Goal: Task Accomplishment & Management: Use online tool/utility

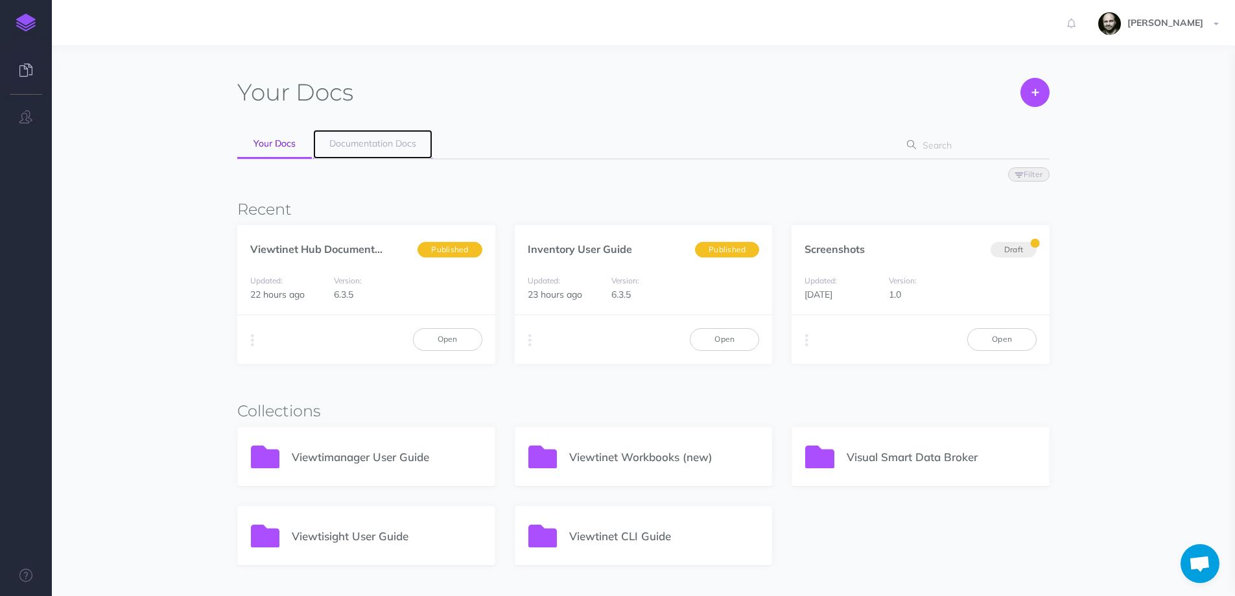
click at [373, 143] on span "Documentation Docs" at bounding box center [372, 143] width 87 height 12
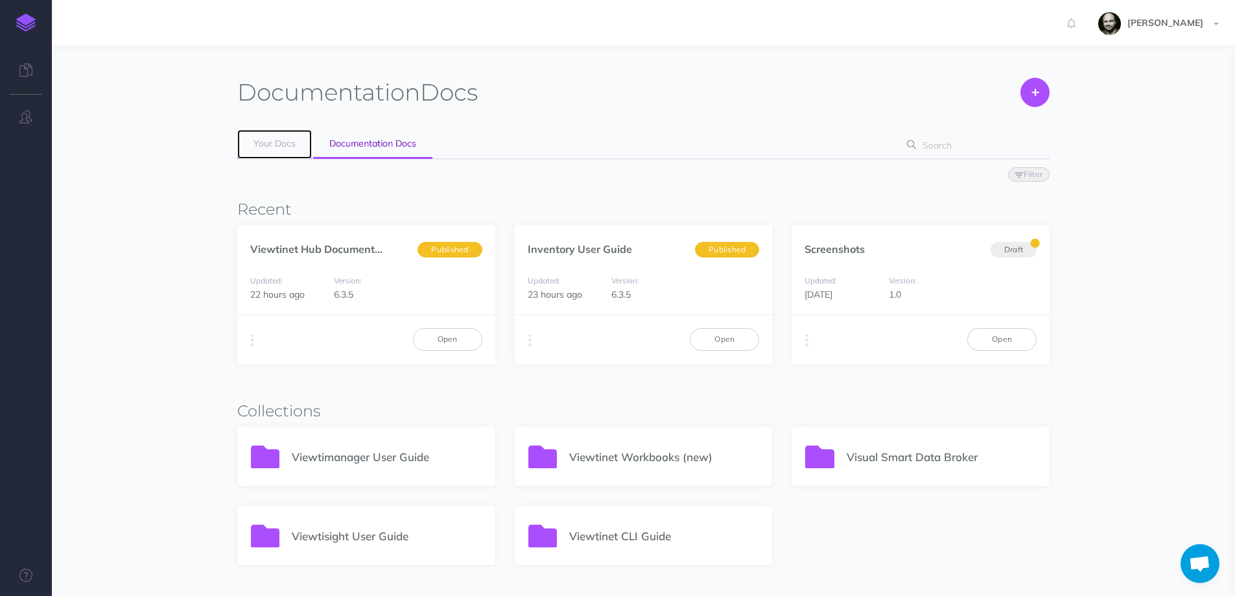
click at [277, 154] on link "Your Docs" at bounding box center [274, 144] width 75 height 29
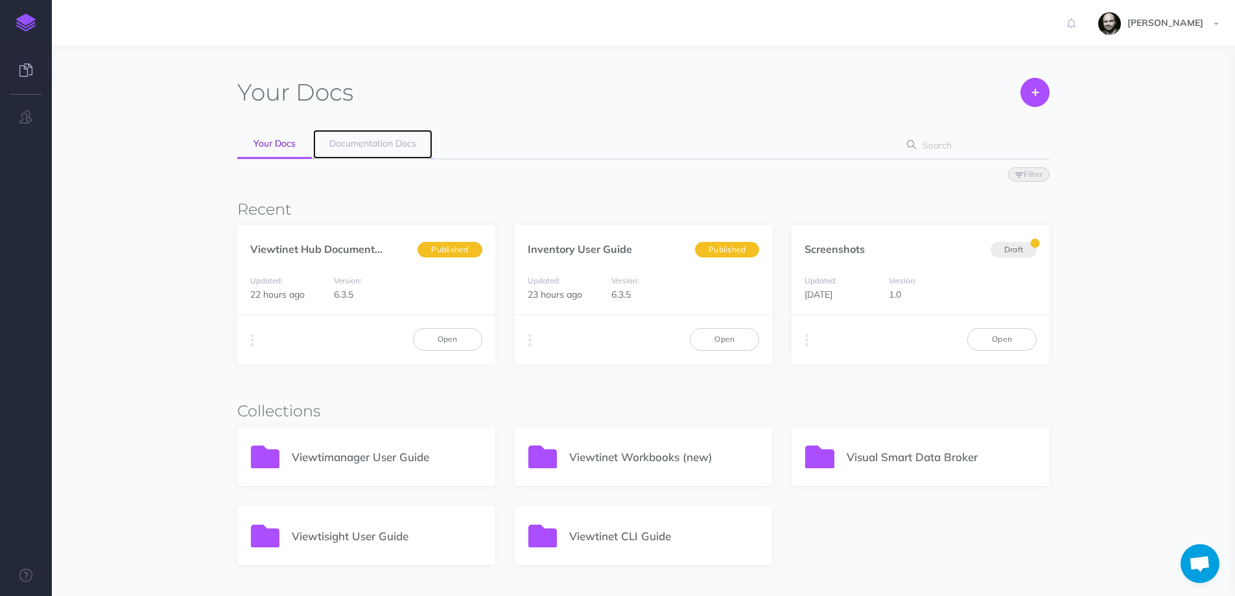
click at [357, 145] on span "Documentation Docs" at bounding box center [372, 143] width 87 height 12
click at [805, 340] on icon "button" at bounding box center [806, 340] width 3 height 18
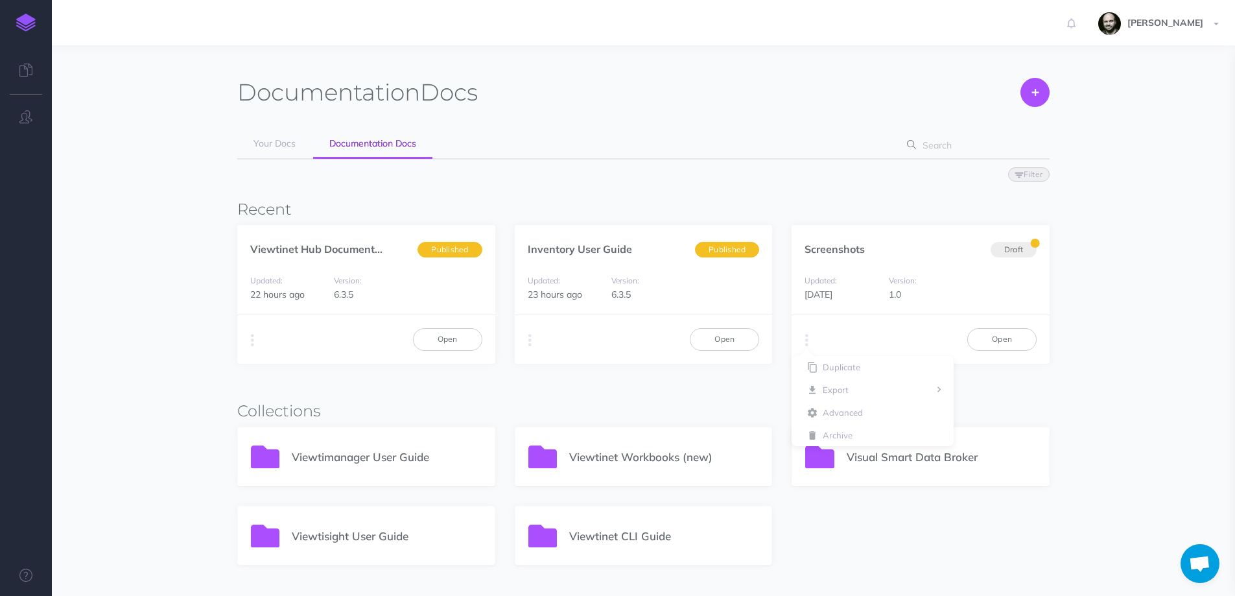
click at [1073, 108] on div "Documentation Docs Create Import Your Docs Documentation Docs Filter Status Pub…" at bounding box center [644, 514] width 999 height 899
click at [1038, 95] on icon at bounding box center [1035, 92] width 6 height 28
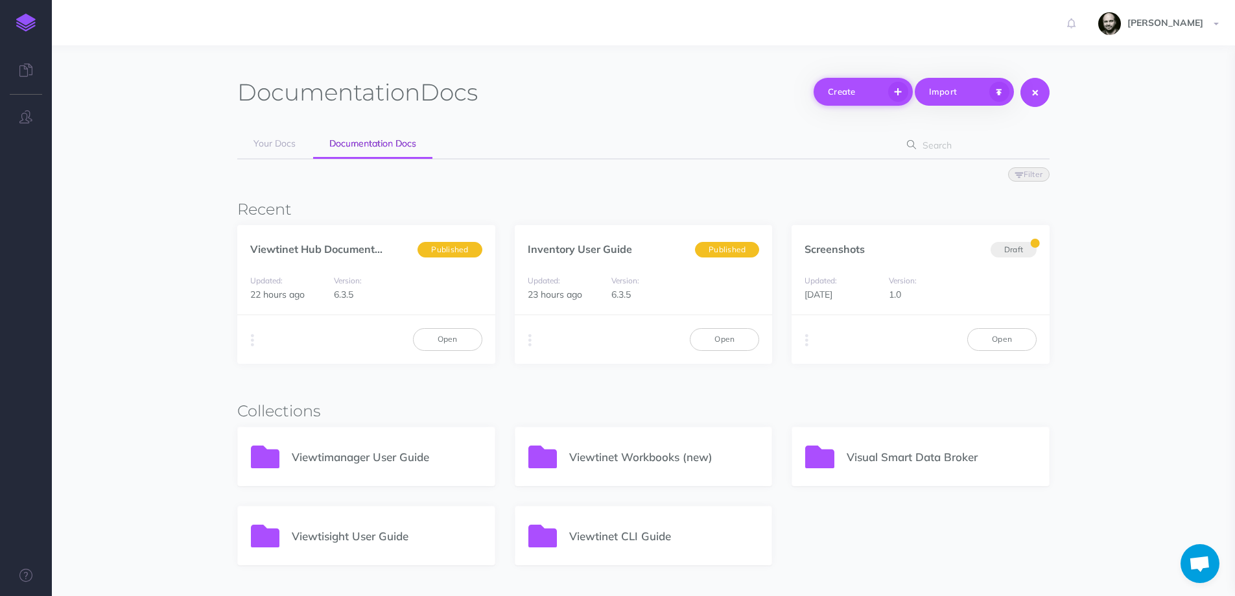
click at [863, 101] on button "Create" at bounding box center [863, 92] width 99 height 28
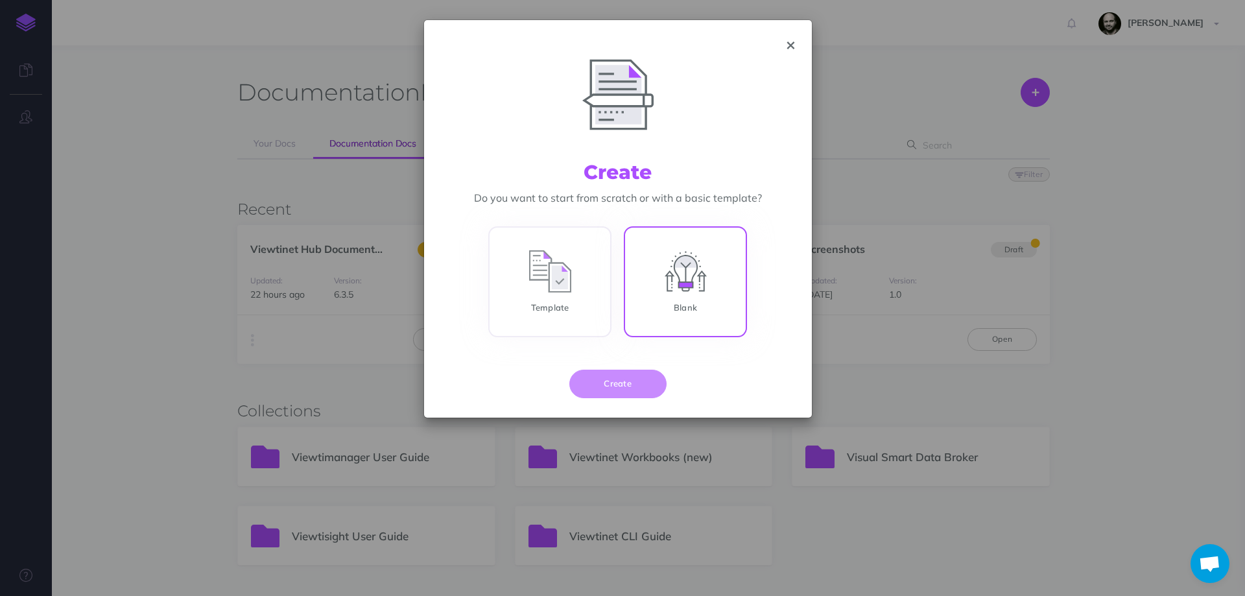
click at [673, 270] on input "Blank" at bounding box center [685, 284] width 123 height 111
radio input "true"
click at [600, 378] on button "Create" at bounding box center [617, 384] width 97 height 29
click at [604, 386] on button "Create" at bounding box center [617, 384] width 97 height 29
click at [790, 45] on icon "button" at bounding box center [790, 45] width 7 height 9
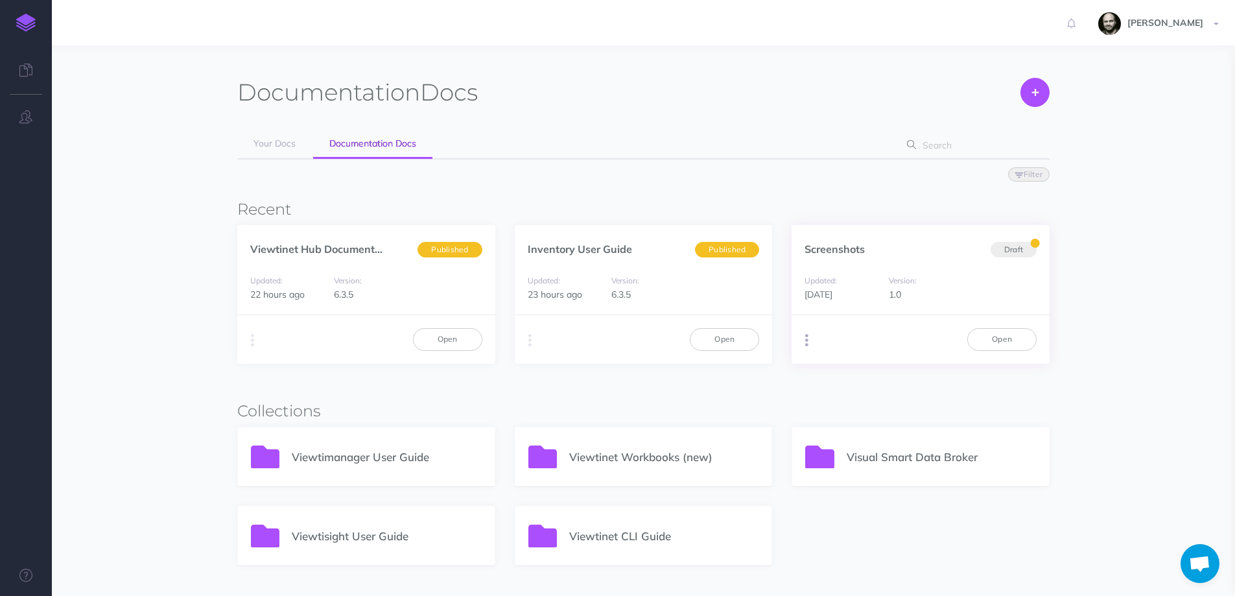
click at [811, 340] on button "button" at bounding box center [807, 340] width 12 height 19
click at [839, 434] on button "Archive" at bounding box center [873, 435] width 162 height 23
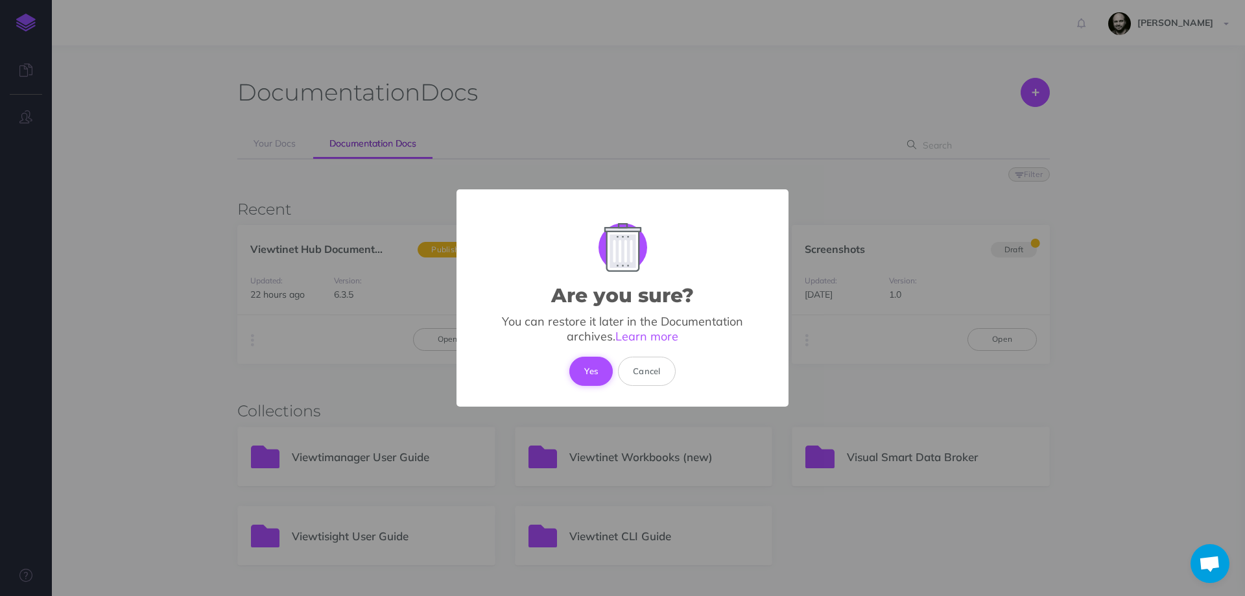
click at [593, 377] on button "Yes" at bounding box center [590, 371] width 43 height 29
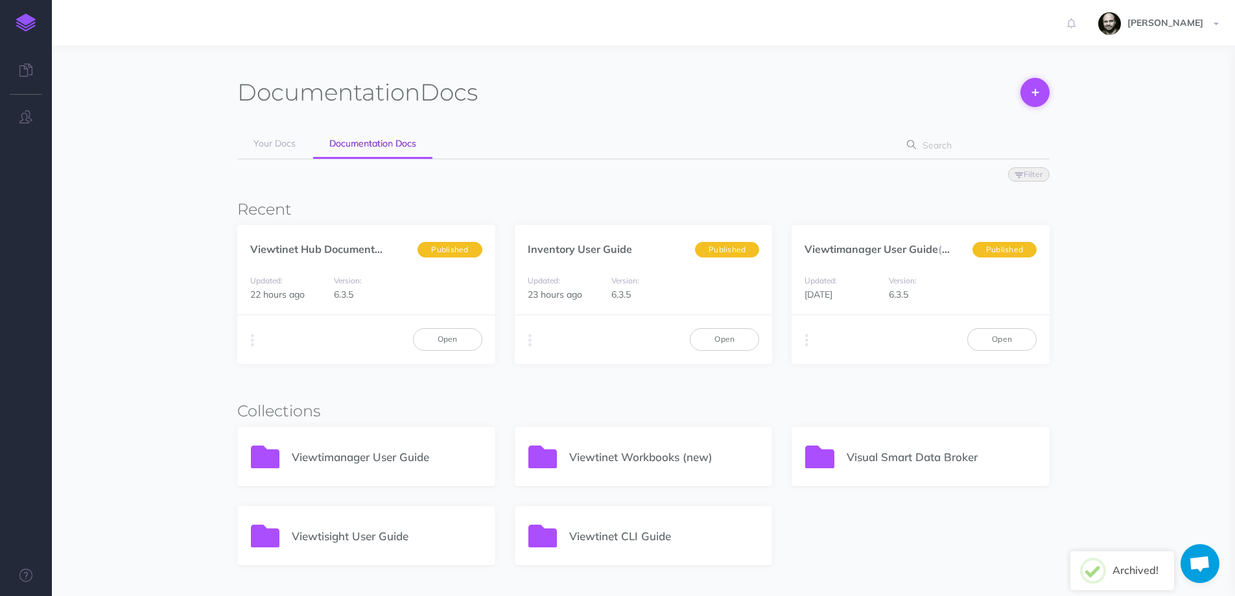
click at [1035, 97] on icon at bounding box center [1035, 92] width 6 height 28
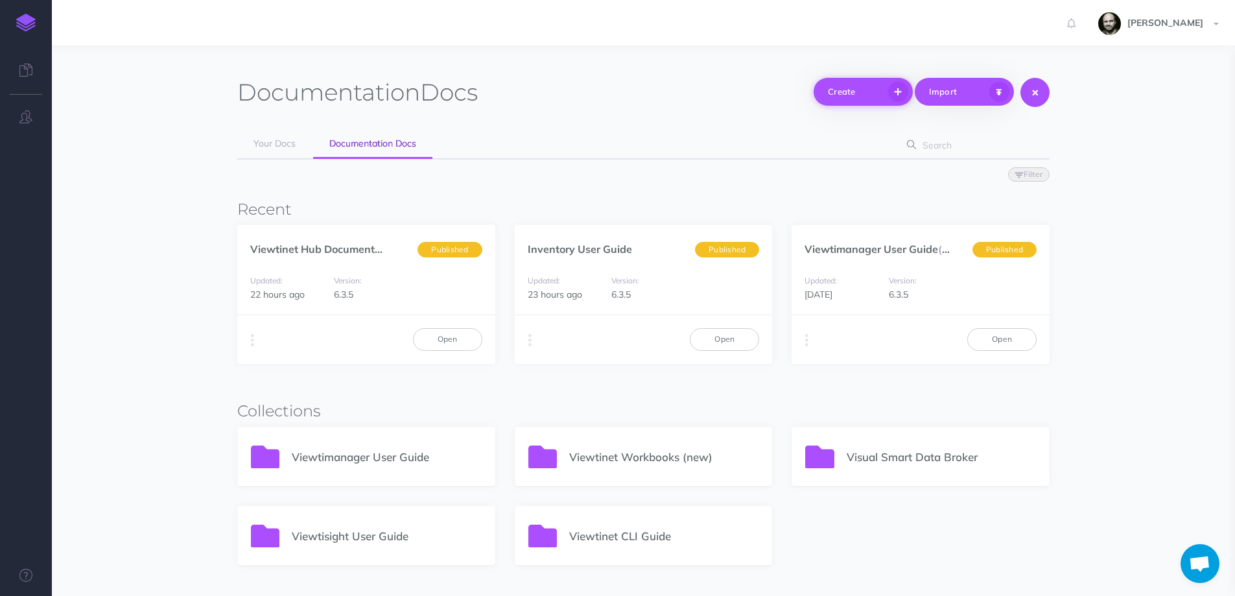
click at [873, 97] on button "Create" at bounding box center [863, 92] width 99 height 28
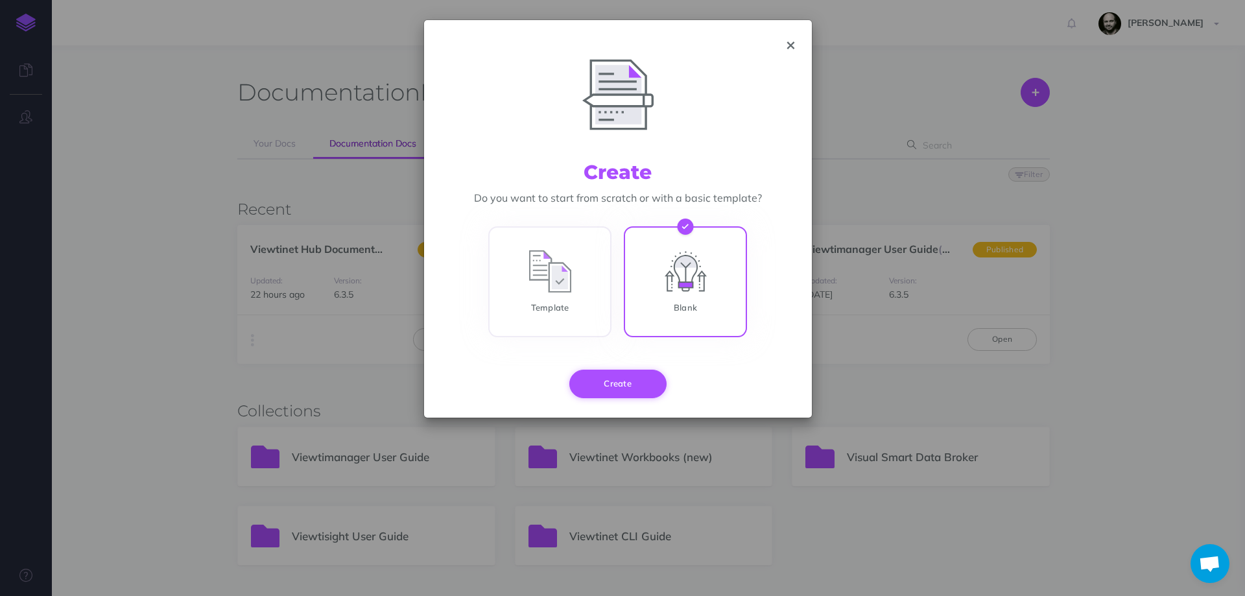
click at [621, 387] on button "Create" at bounding box center [617, 384] width 97 height 29
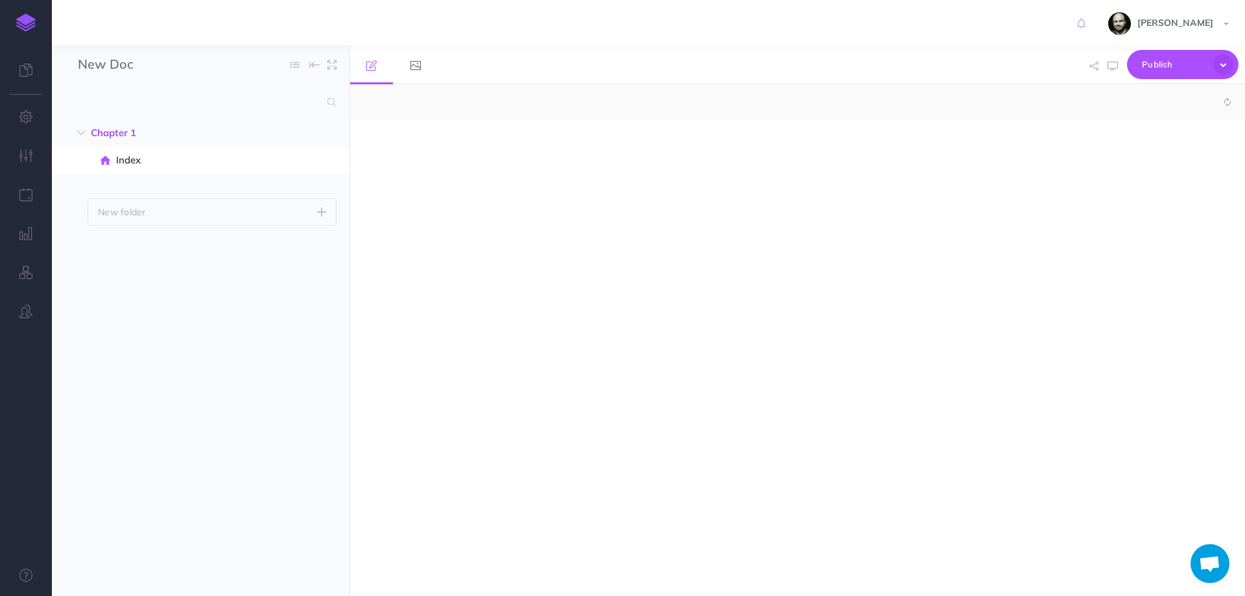
select select "null"
